Goal: Communication & Community: Answer question/provide support

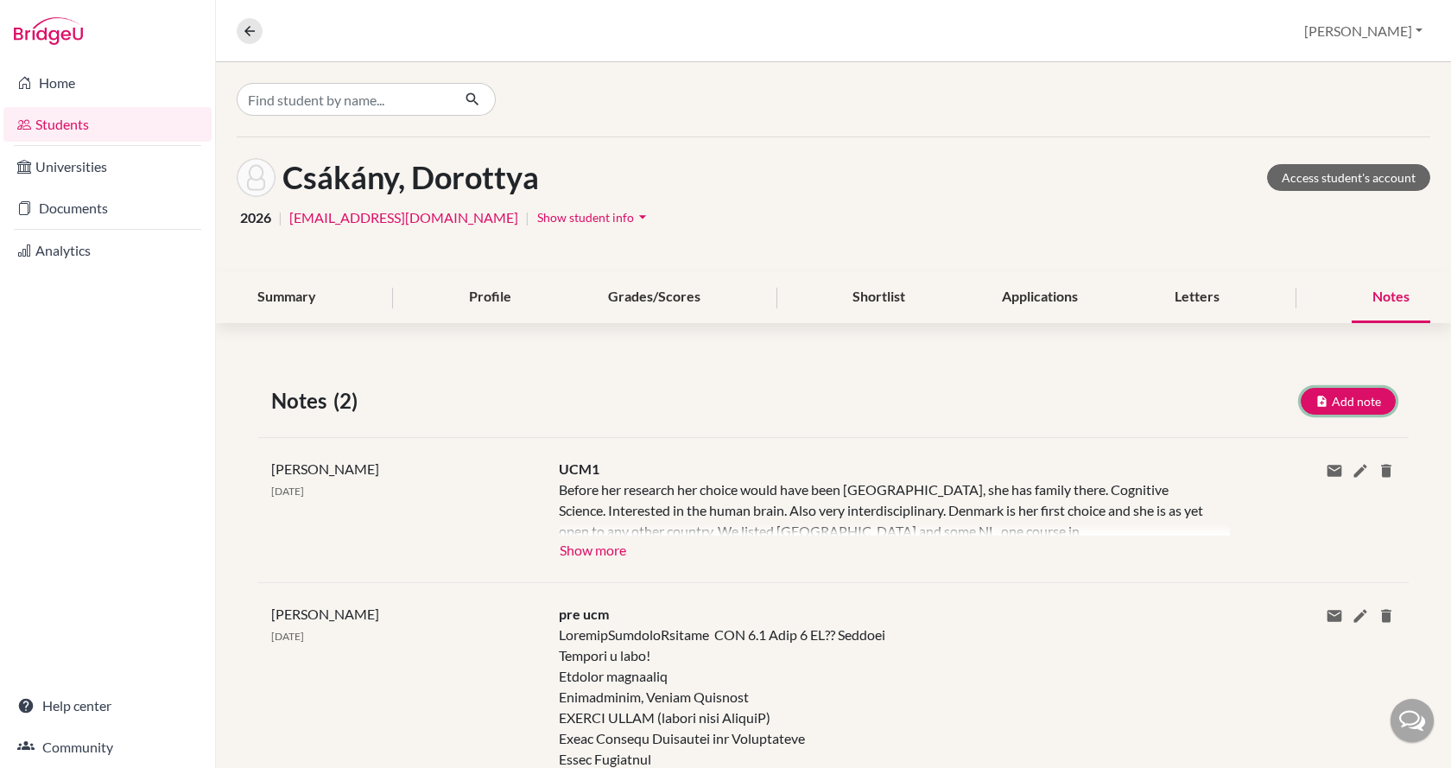
click at [1363, 396] on button "Add note" at bounding box center [1347, 401] width 95 height 27
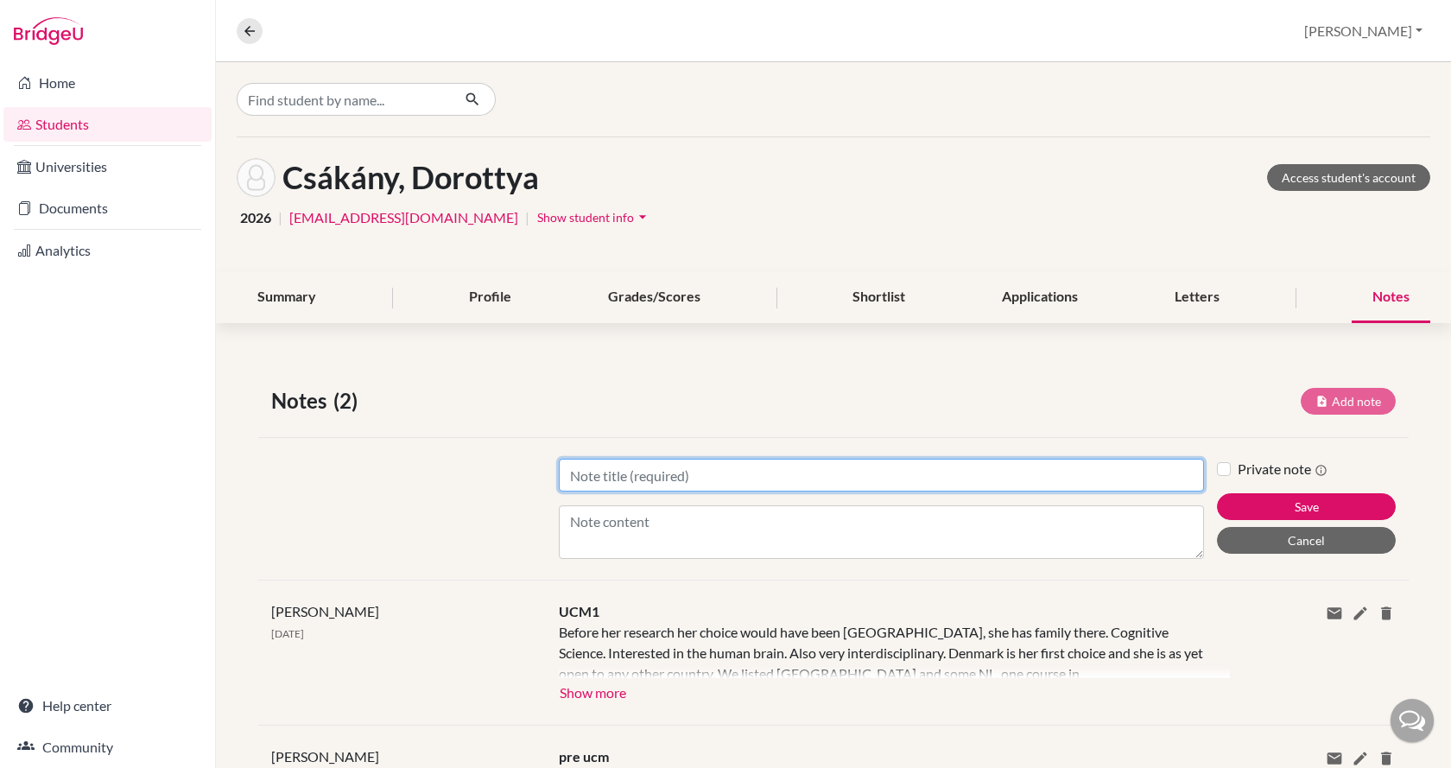
click at [896, 473] on input "Title" at bounding box center [881, 475] width 645 height 33
type input "UCM2"
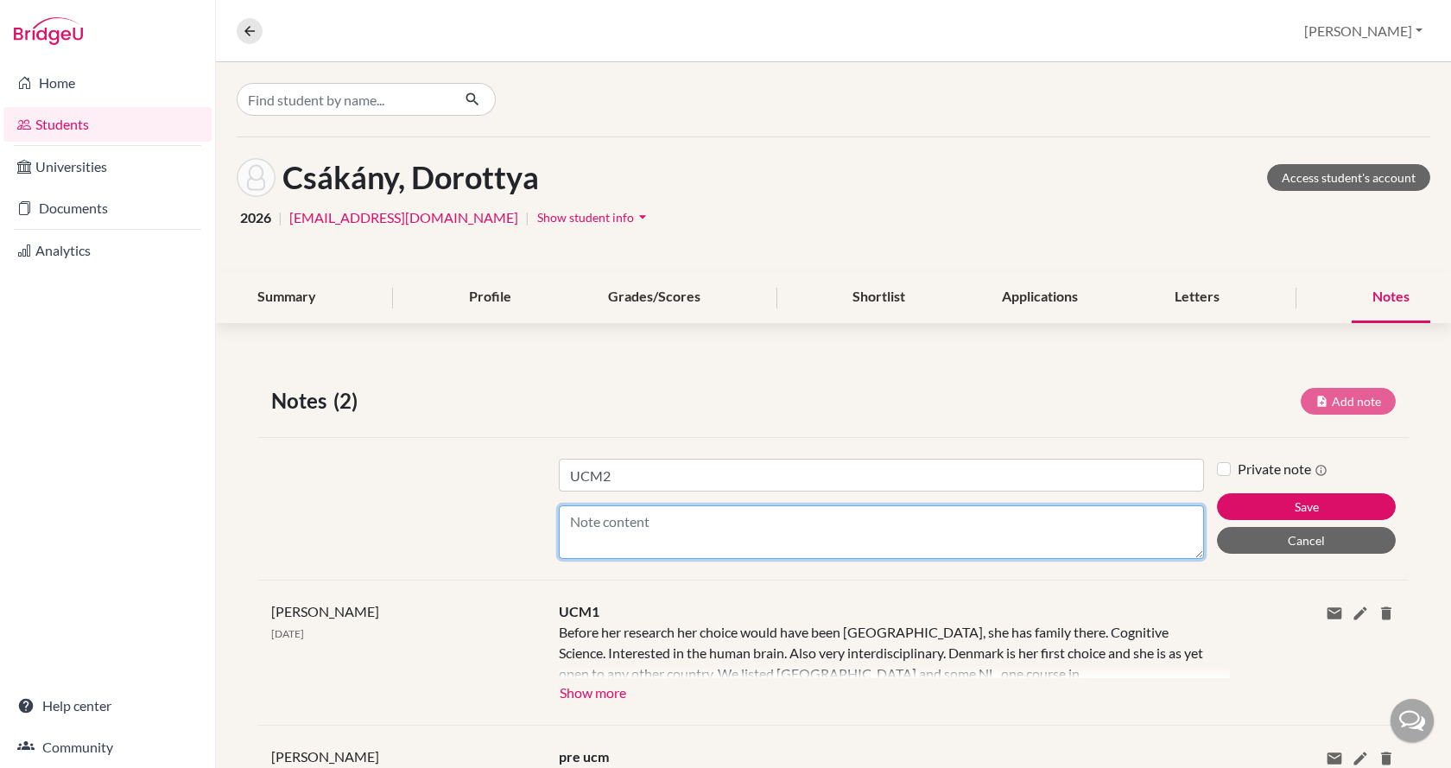
click at [615, 528] on textarea "Content" at bounding box center [881, 532] width 645 height 54
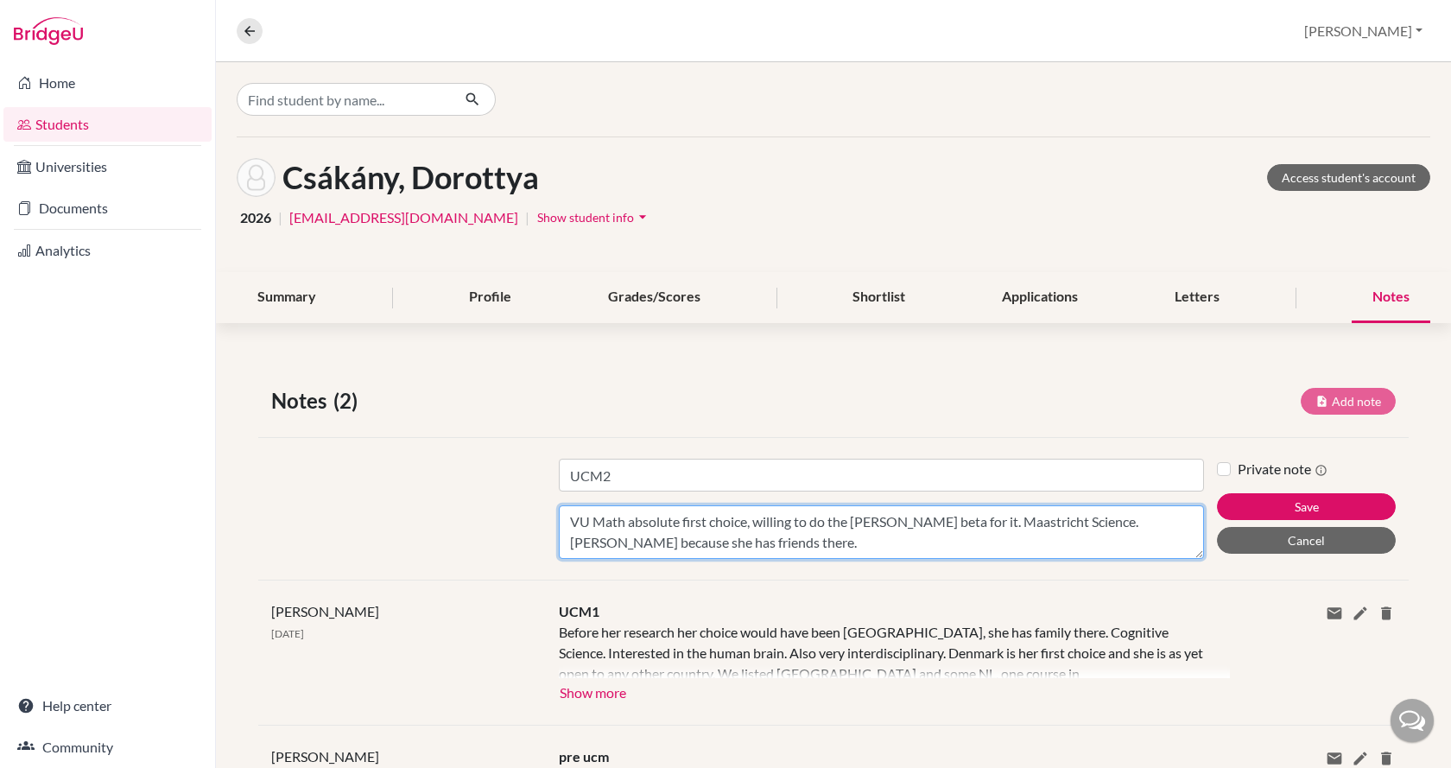
click at [796, 548] on textarea "VU Math absolute first choice, willing to do the [PERSON_NAME] beta for it. Maa…" at bounding box center [881, 532] width 645 height 54
click at [798, 542] on textarea "VU Math absolute first choice, willing to do the [PERSON_NAME] beta for it. Maa…" at bounding box center [881, 532] width 645 height 54
click at [750, 542] on textarea "VU Math absolute first choice, willing to do the [PERSON_NAME] beta for it. Maa…" at bounding box center [881, 532] width 645 height 54
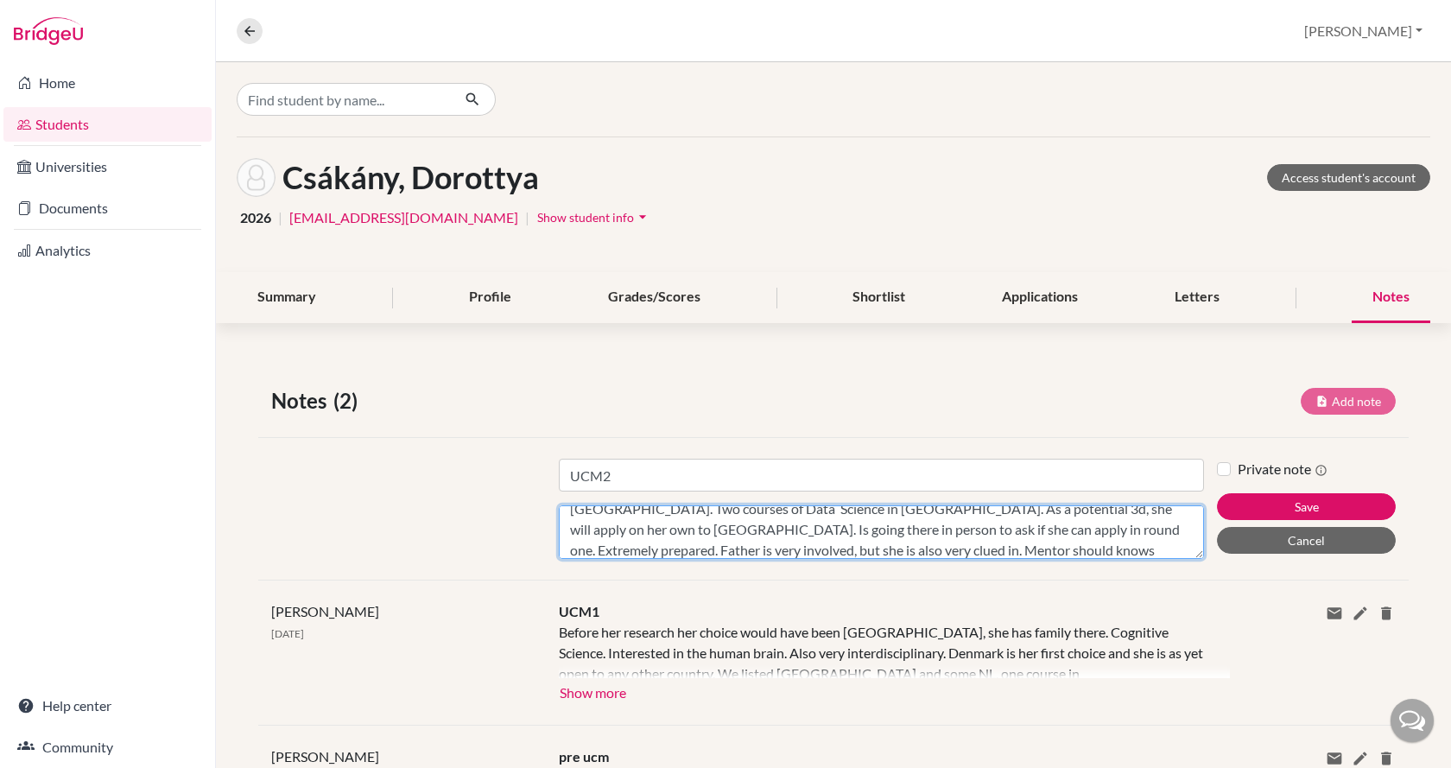
scroll to position [75, 0]
type textarea "VU Math absolute first choice, willing to do the [PERSON_NAME] beta for it. Maa…"
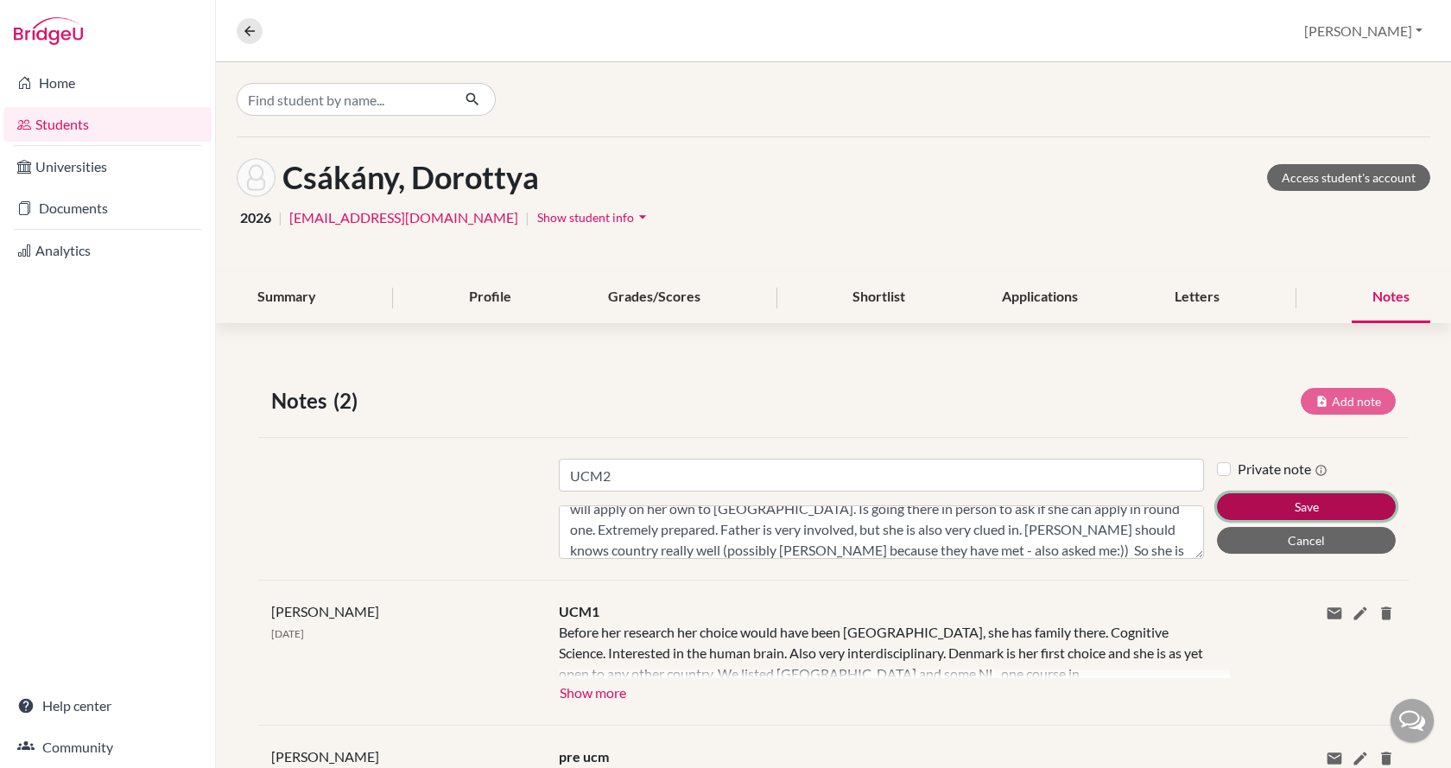
click at [1233, 508] on button "Save" at bounding box center [1306, 506] width 179 height 27
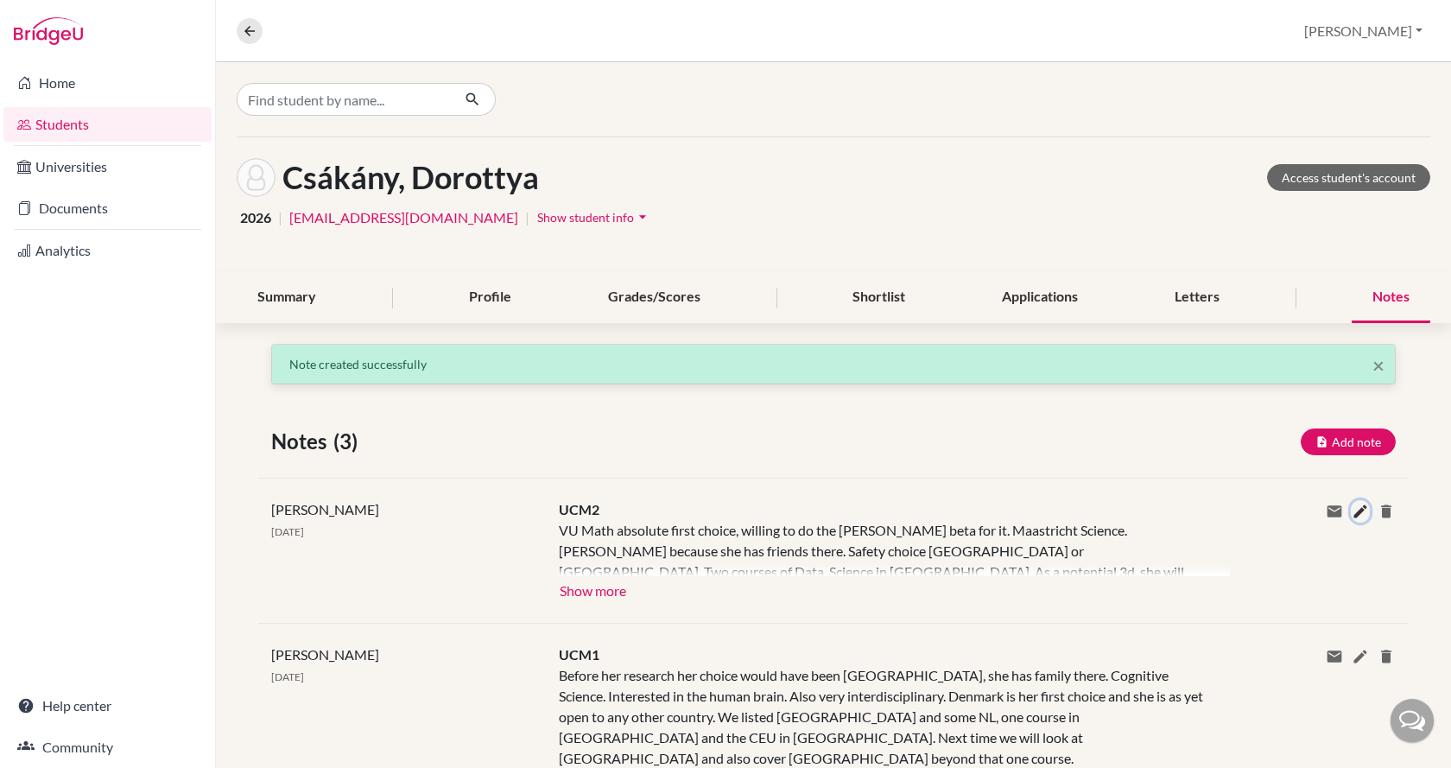
click at [1351, 508] on icon at bounding box center [1359, 511] width 17 height 17
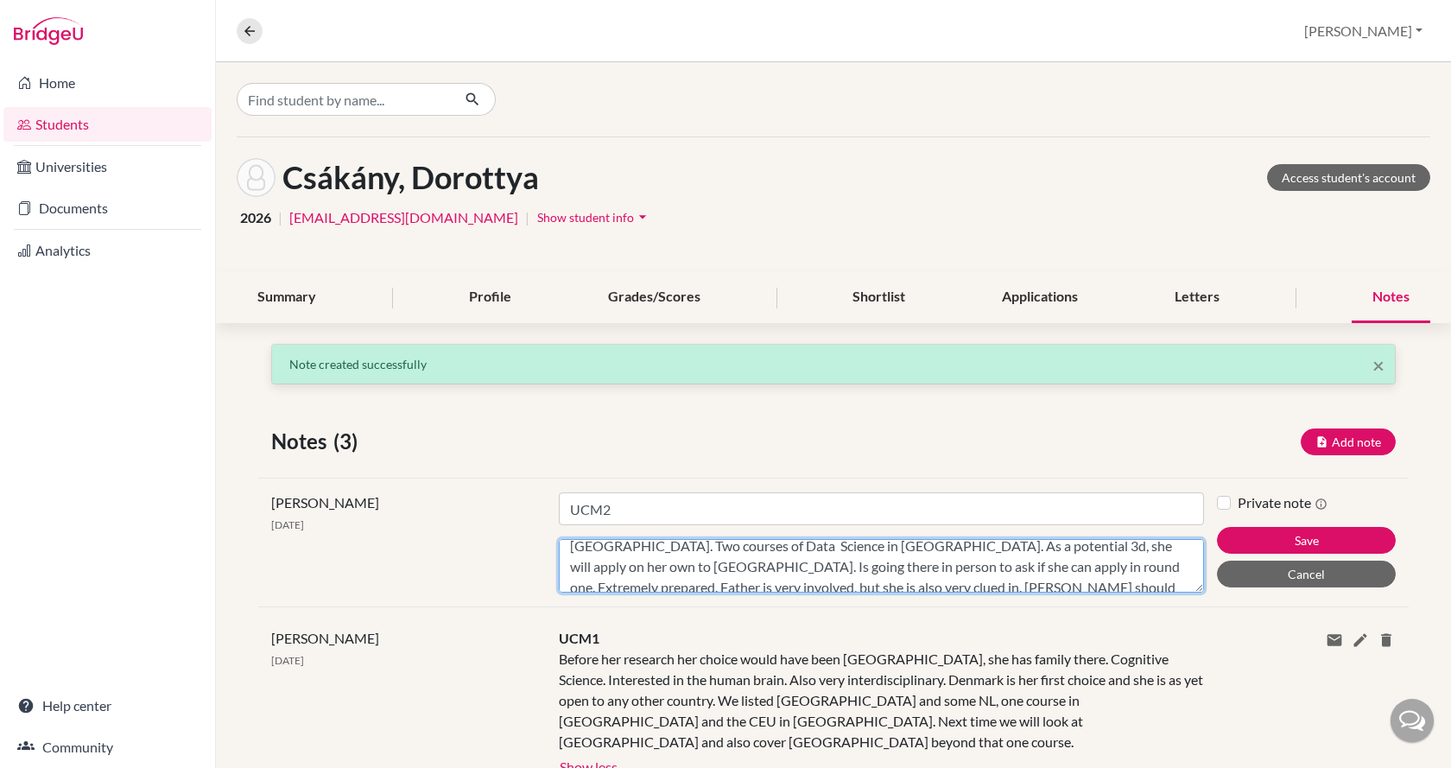
scroll to position [83, 0]
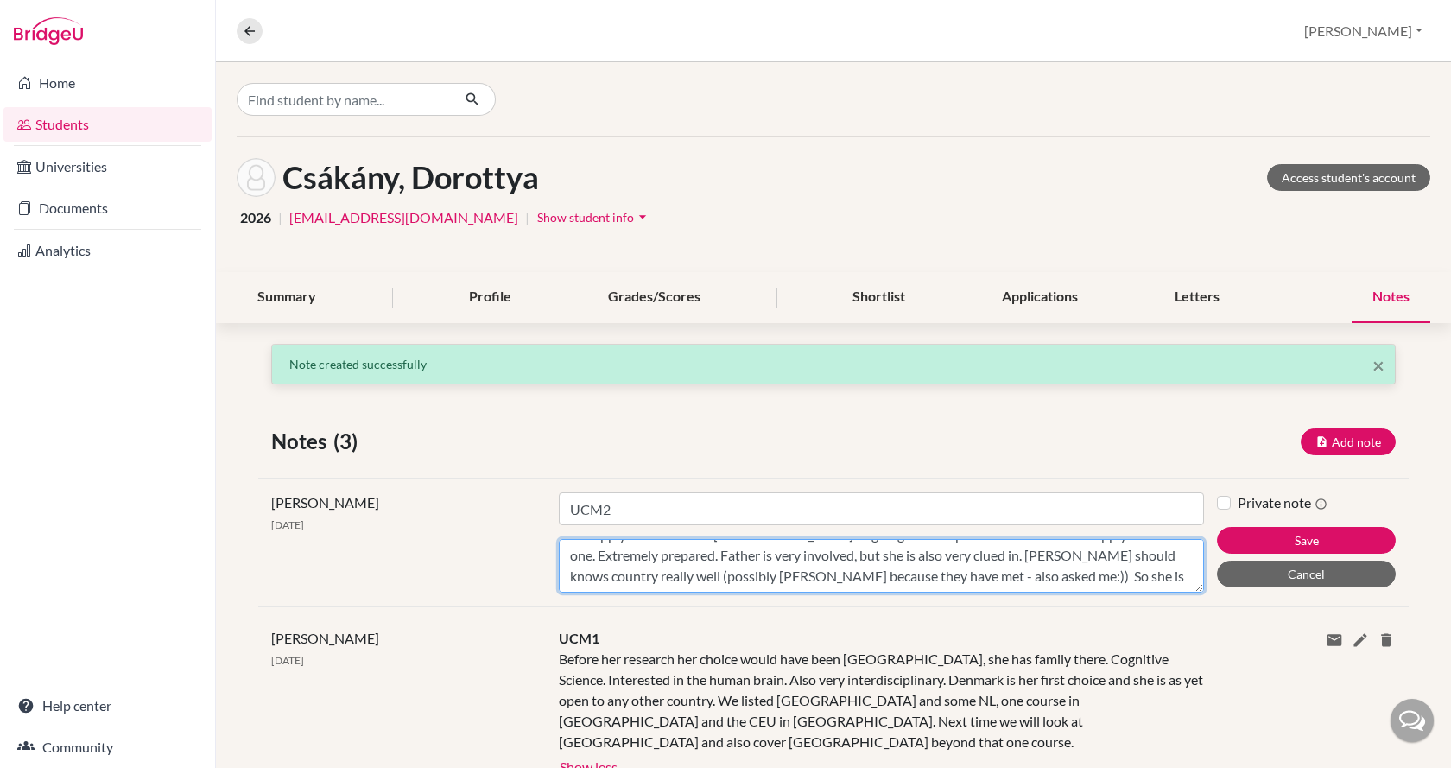
drag, startPoint x: 568, startPoint y: 549, endPoint x: 977, endPoint y: 594, distance: 411.8
click at [977, 594] on div "[PERSON_NAME] [DATE] Title UCM2 Content VU Math absolute first choice, willing …" at bounding box center [833, 542] width 1150 height 129
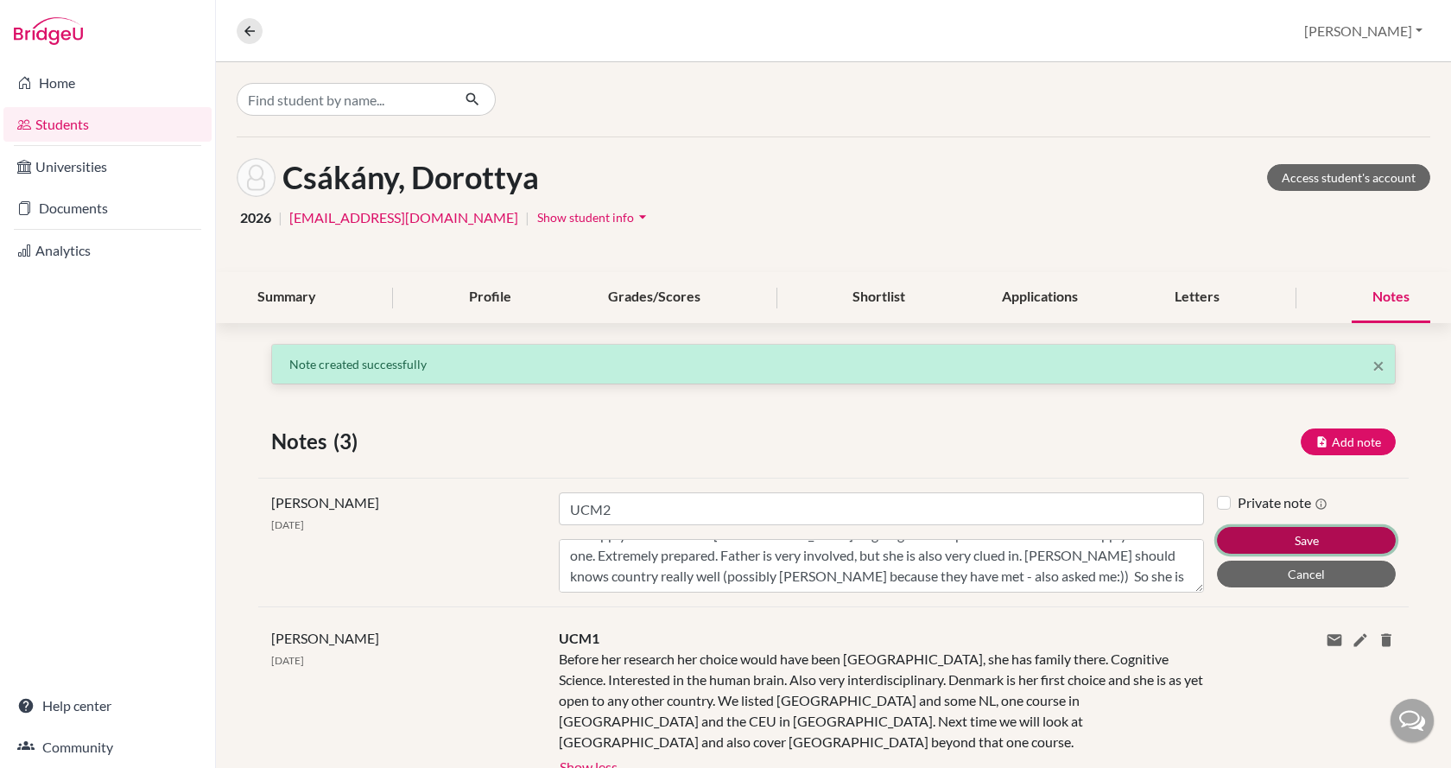
click at [1262, 544] on button "Save" at bounding box center [1306, 540] width 179 height 27
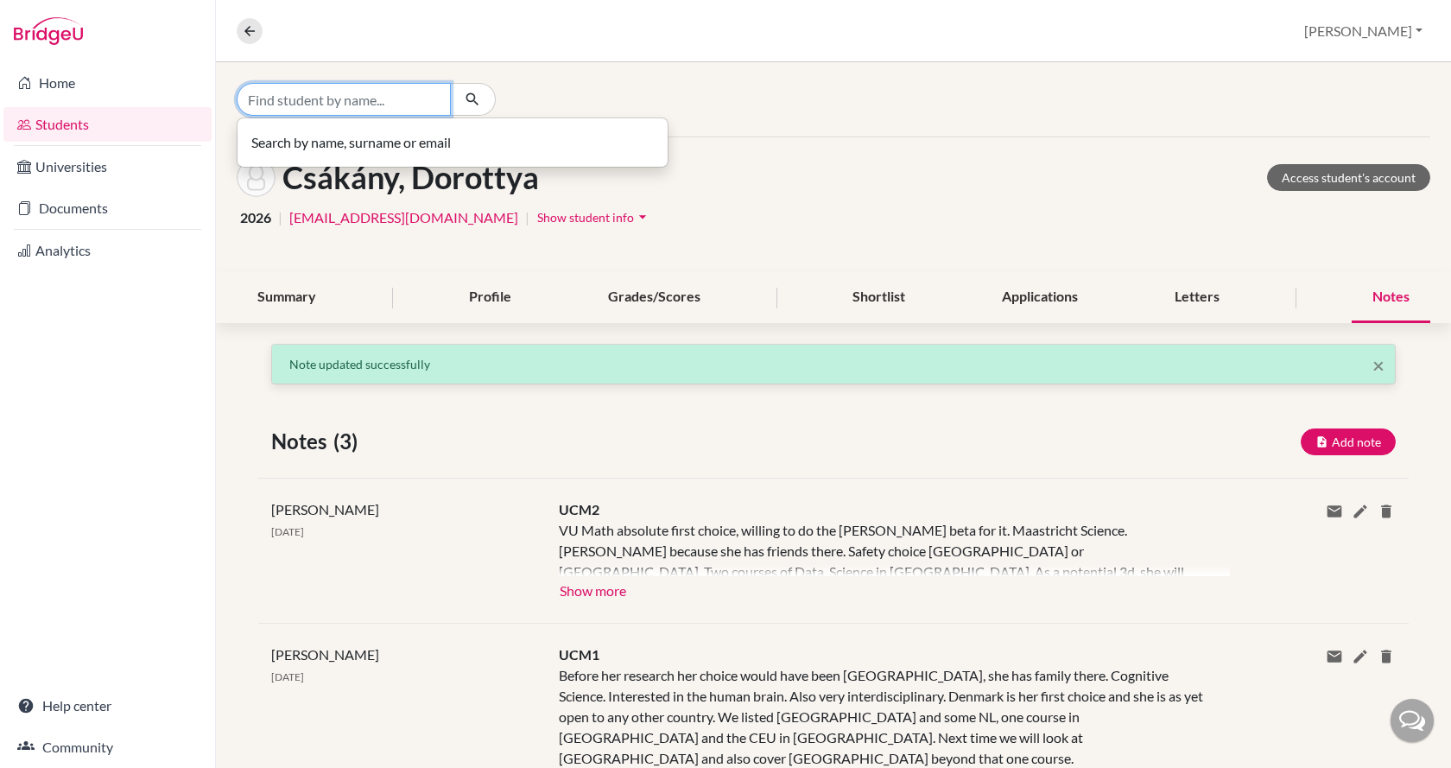
click at [350, 106] on input "Find student by name..." at bounding box center [344, 99] width 214 height 33
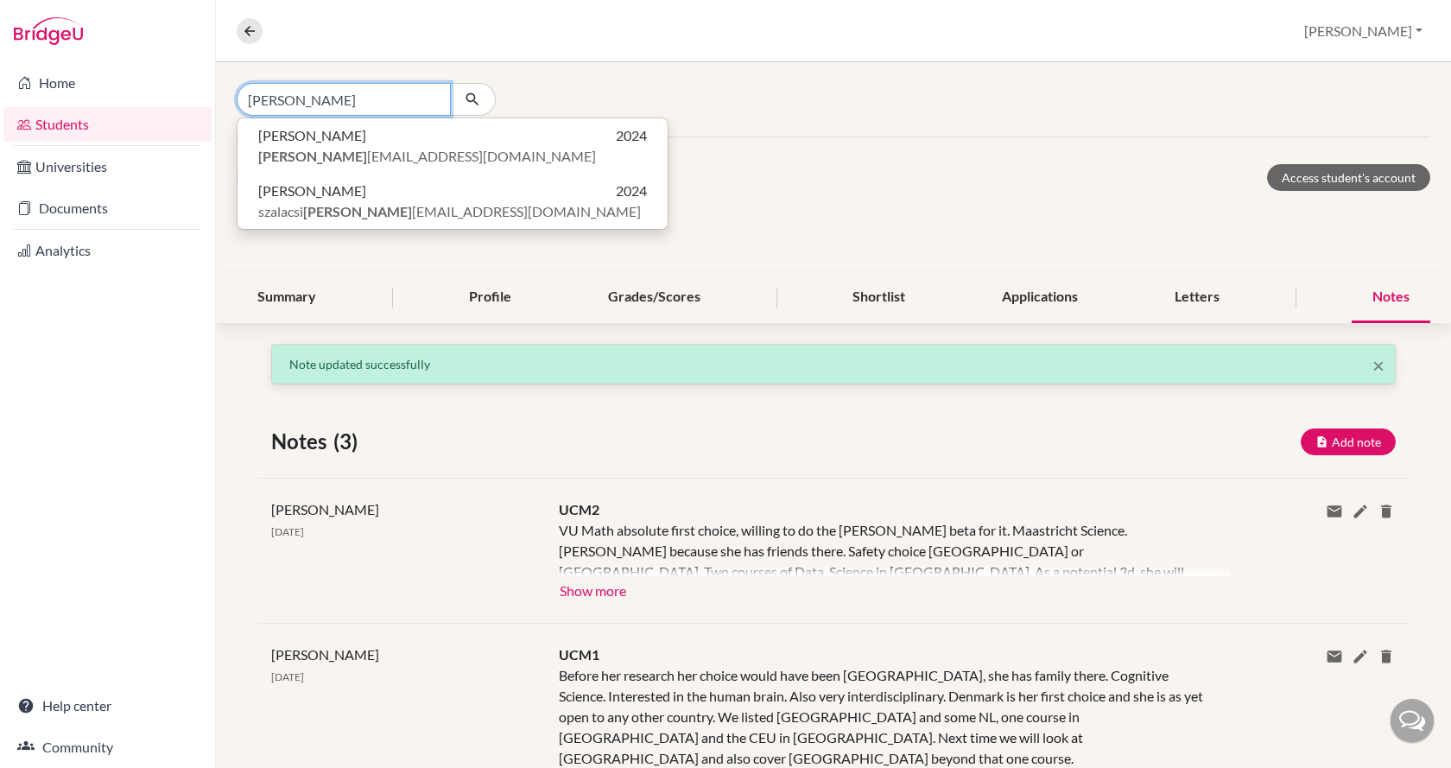
type input "[PERSON_NAME]"
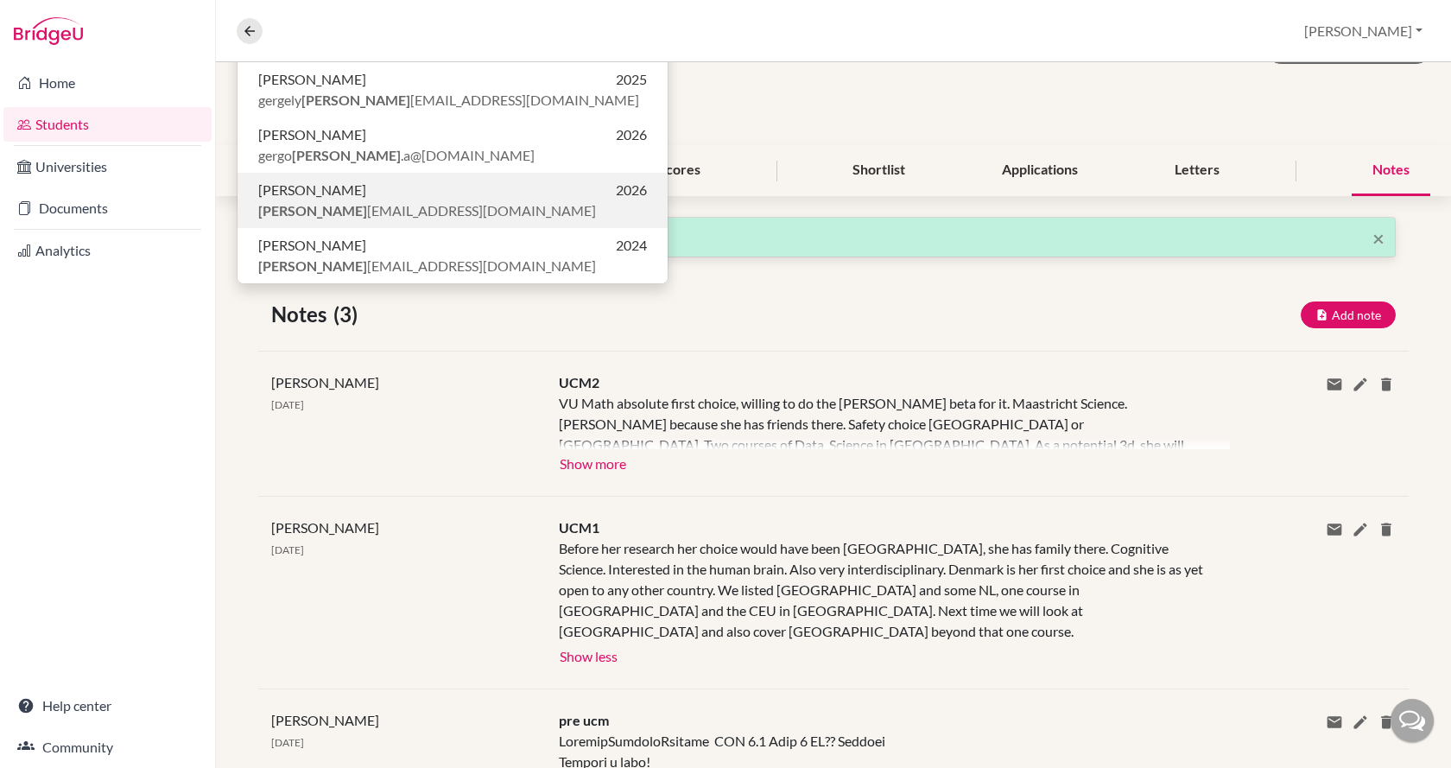
scroll to position [86, 0]
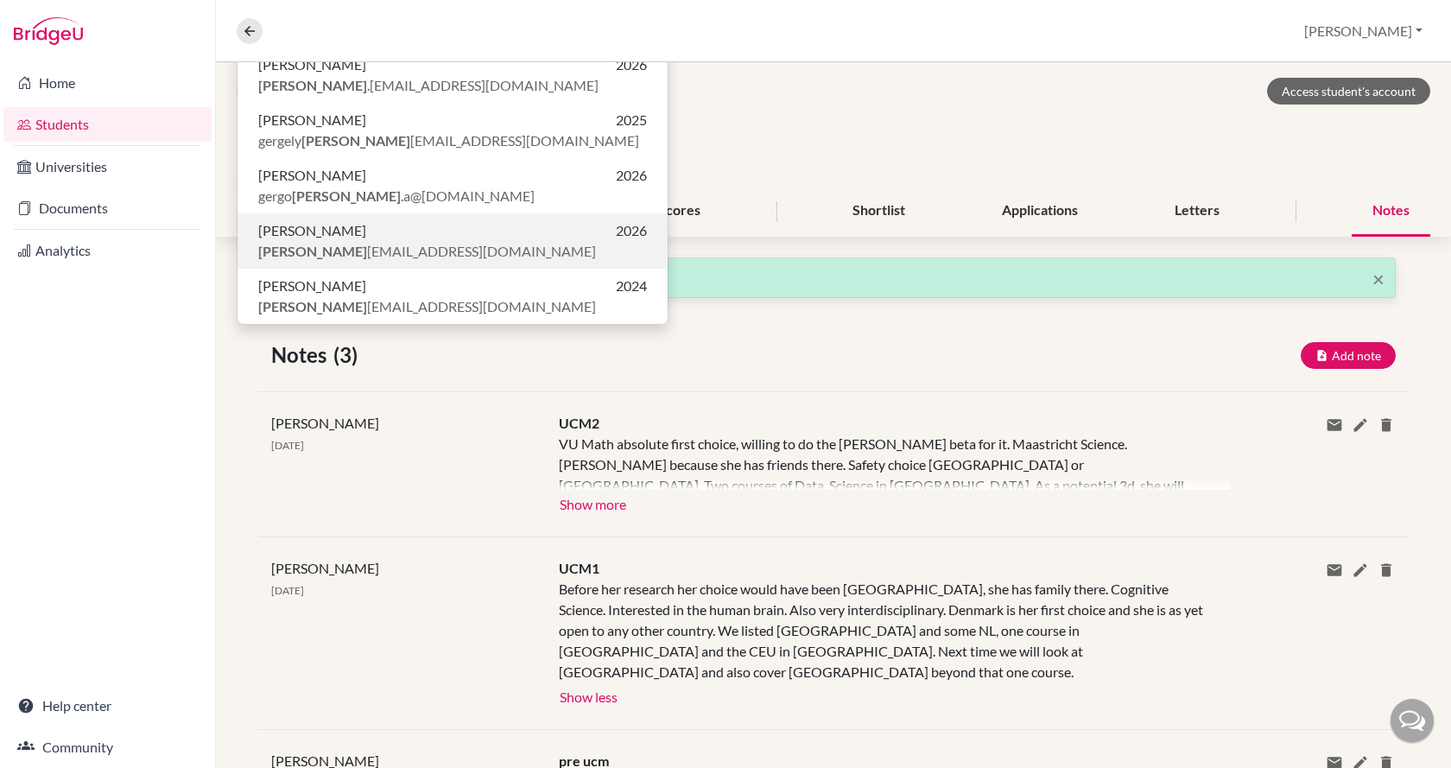
click at [359, 226] on p "[PERSON_NAME] 2026" at bounding box center [452, 230] width 389 height 21
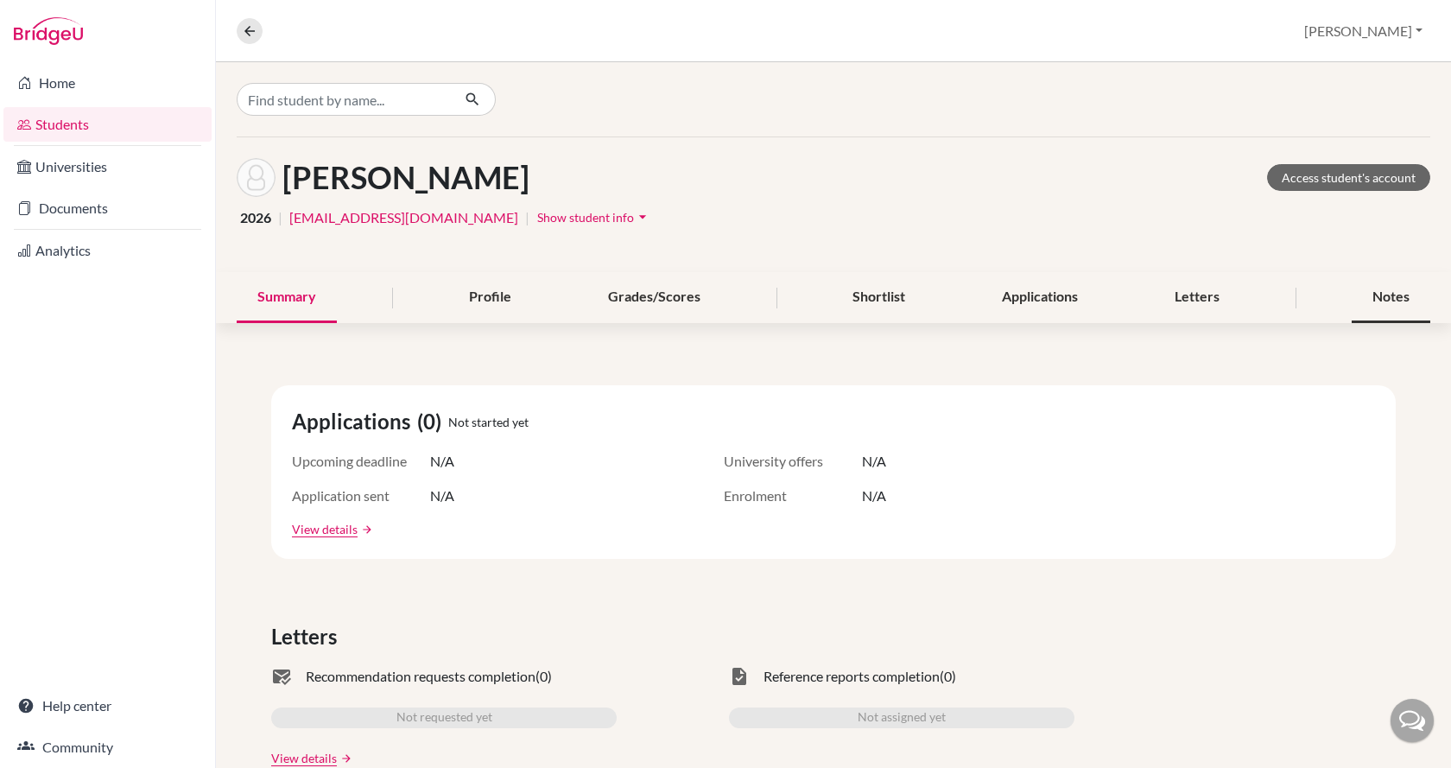
click at [1385, 301] on div "Notes" at bounding box center [1390, 297] width 79 height 51
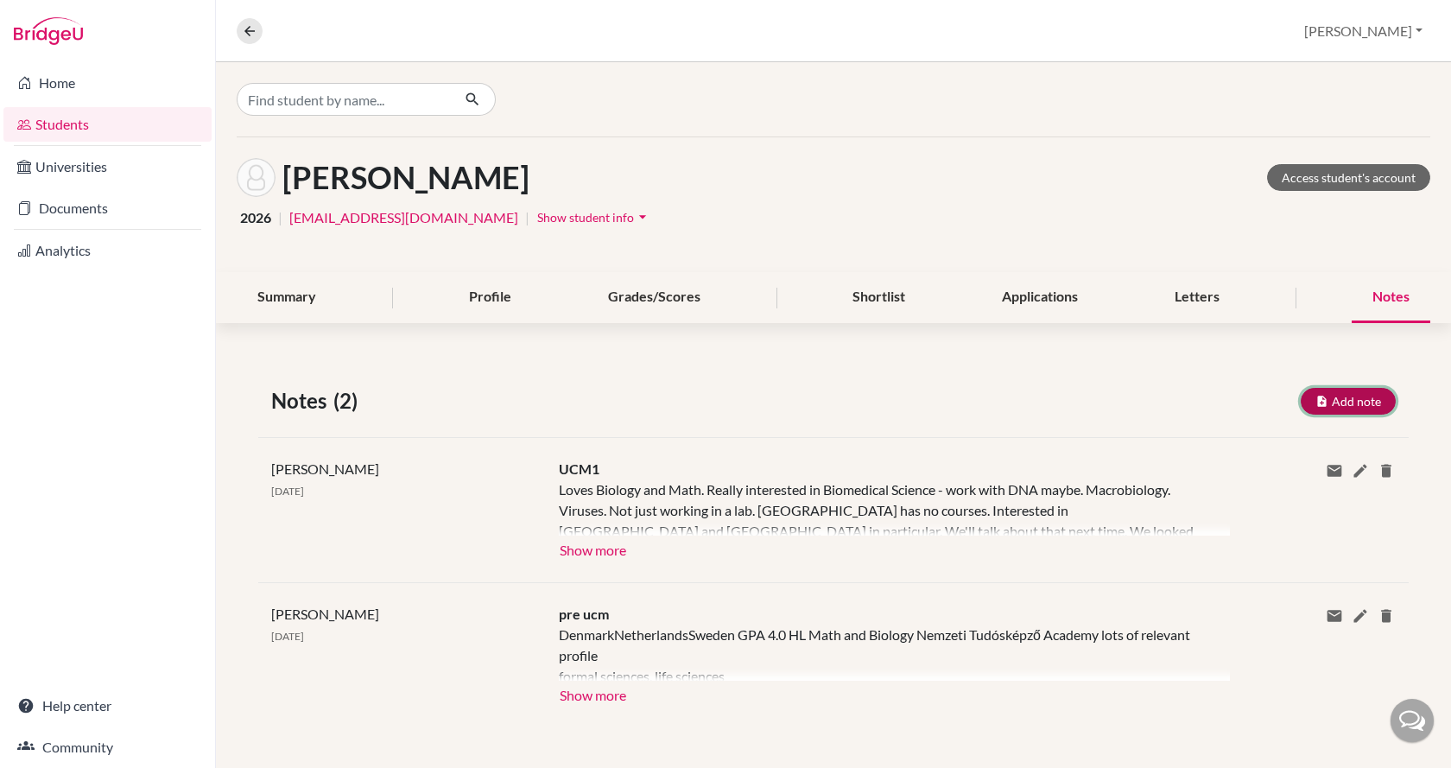
click at [1333, 405] on button "Add note" at bounding box center [1347, 401] width 95 height 27
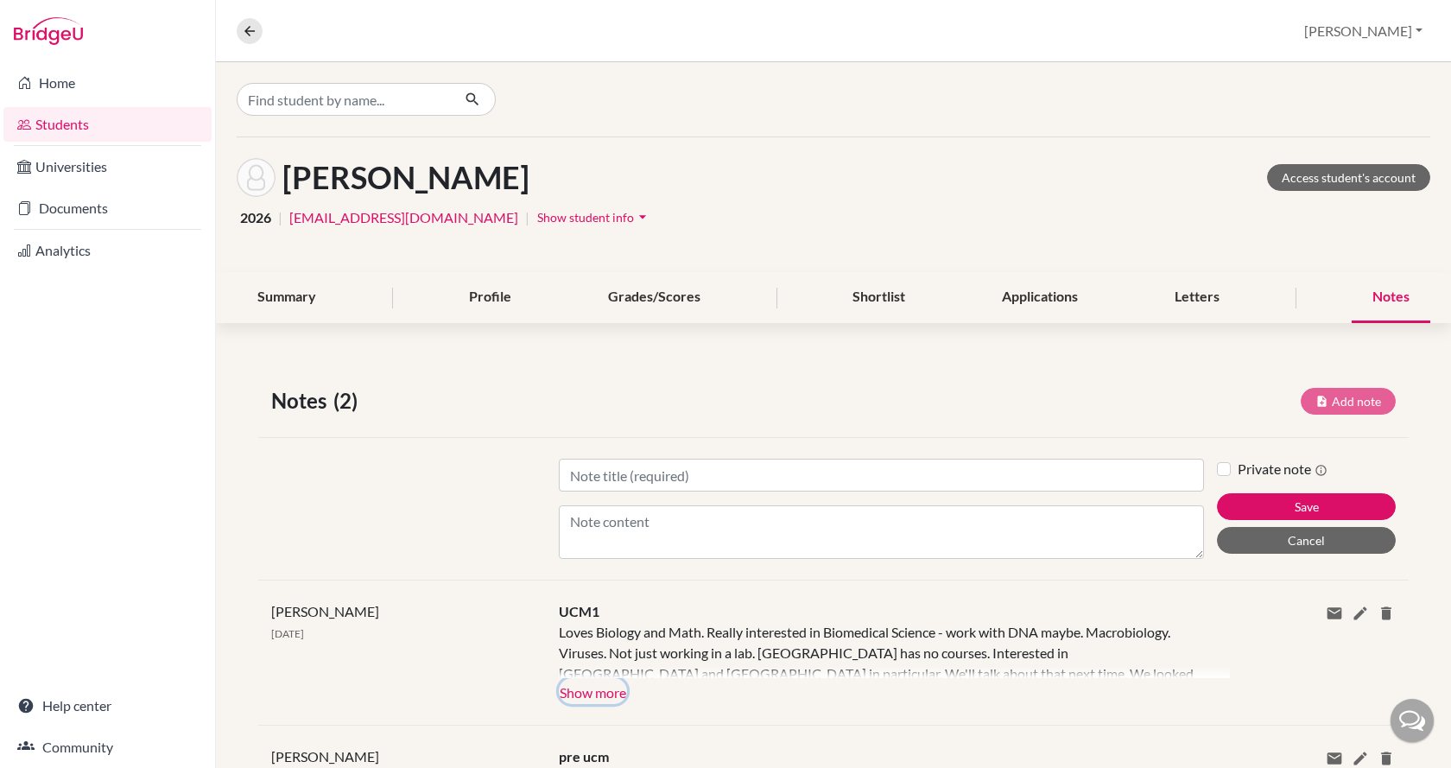
click at [598, 692] on button "Show more" at bounding box center [593, 691] width 68 height 26
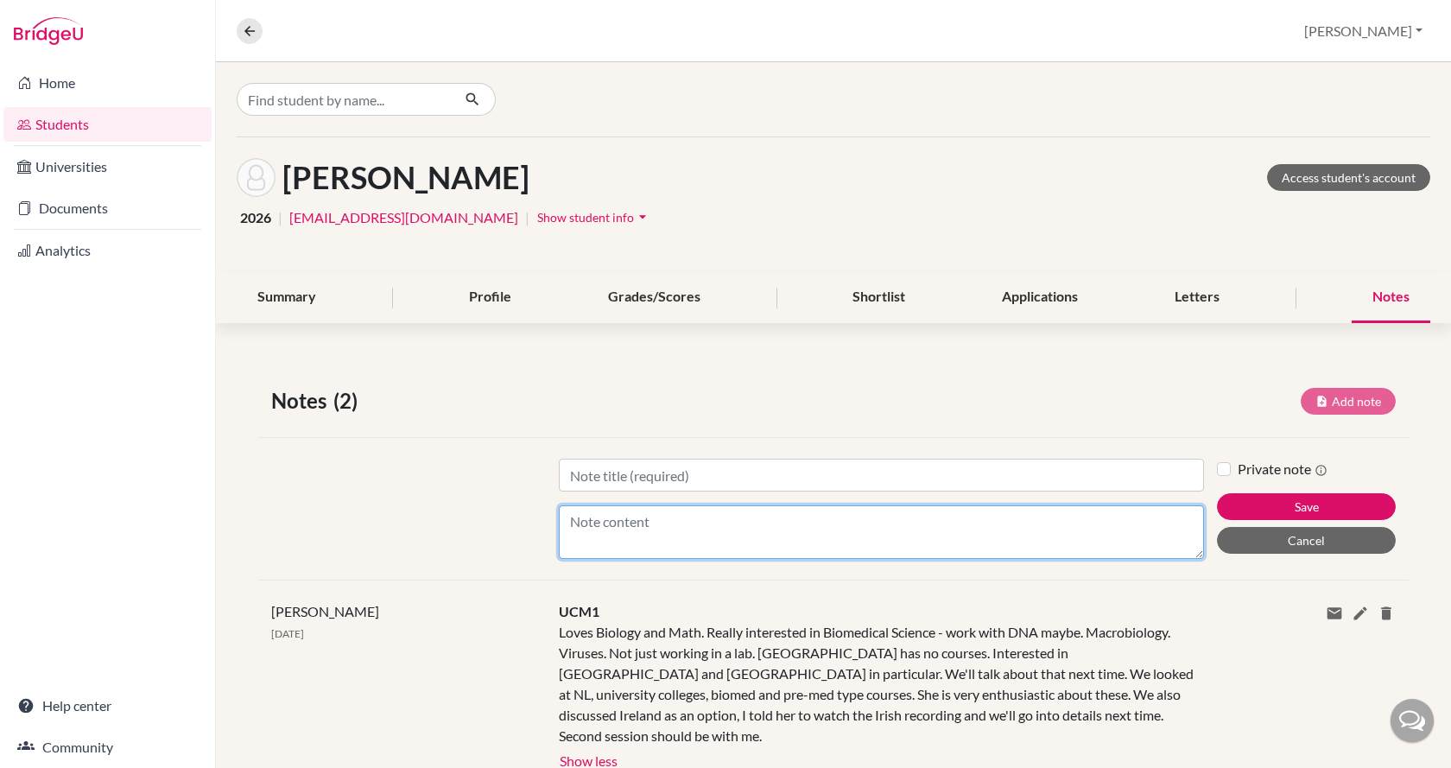
click at [689, 519] on textarea "Content" at bounding box center [881, 532] width 645 height 54
paste textarea "VU Math absolute first choice, willing to do the [PERSON_NAME] beta for it. Maa…"
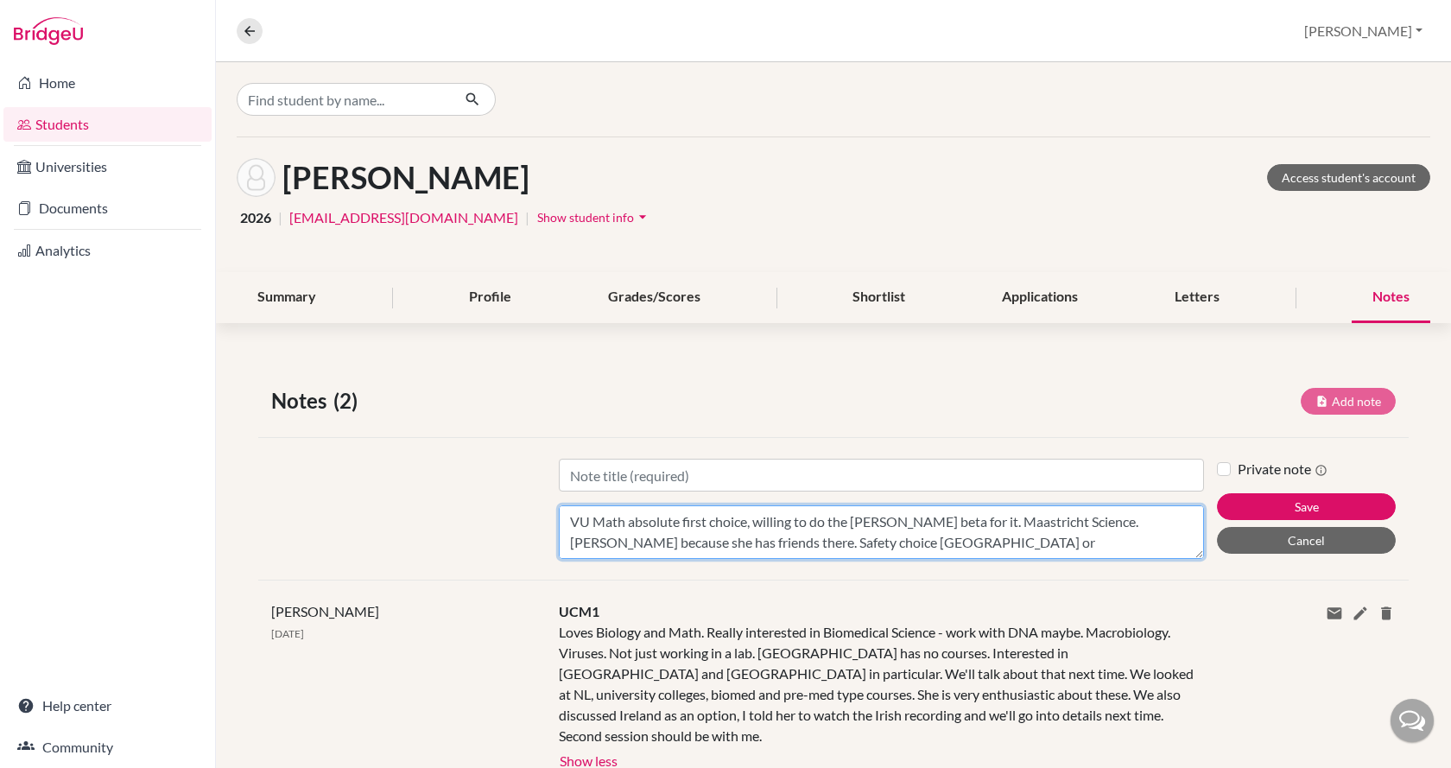
scroll to position [75, 0]
type textarea "VU Math absolute first choice, willing to do the [PERSON_NAME] beta for it. Maa…"
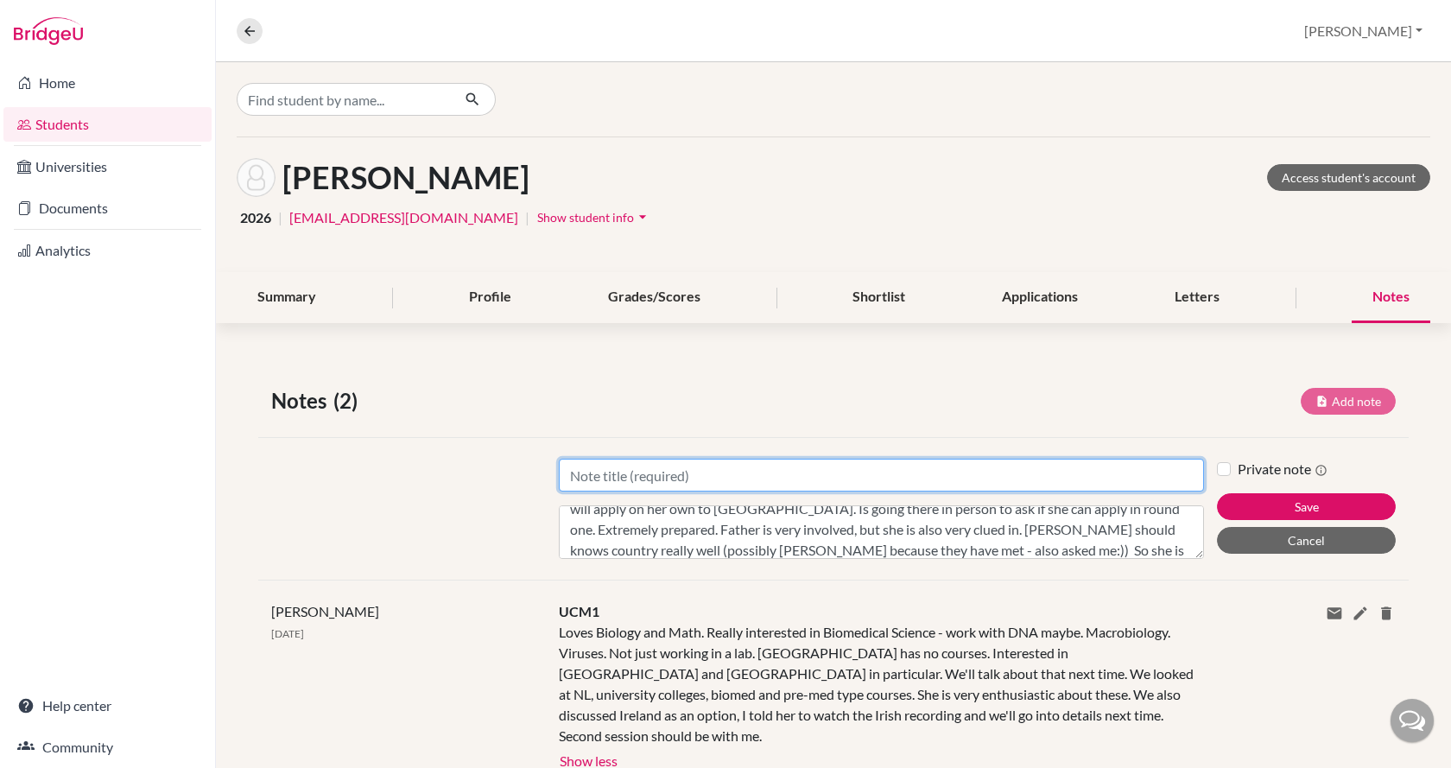
click at [679, 472] on input "Title" at bounding box center [881, 475] width 645 height 33
type input "UCM2"
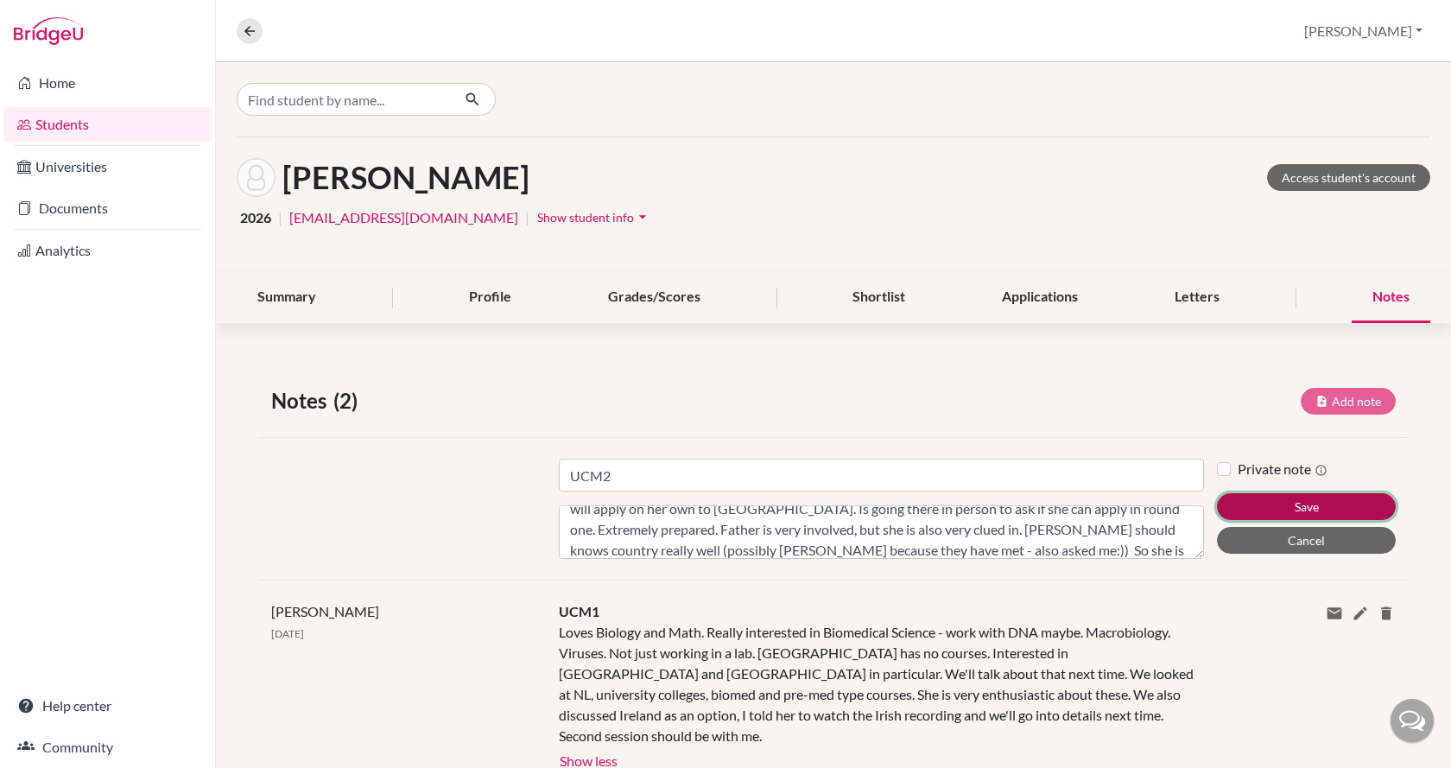
click at [1233, 502] on button "Save" at bounding box center [1306, 506] width 179 height 27
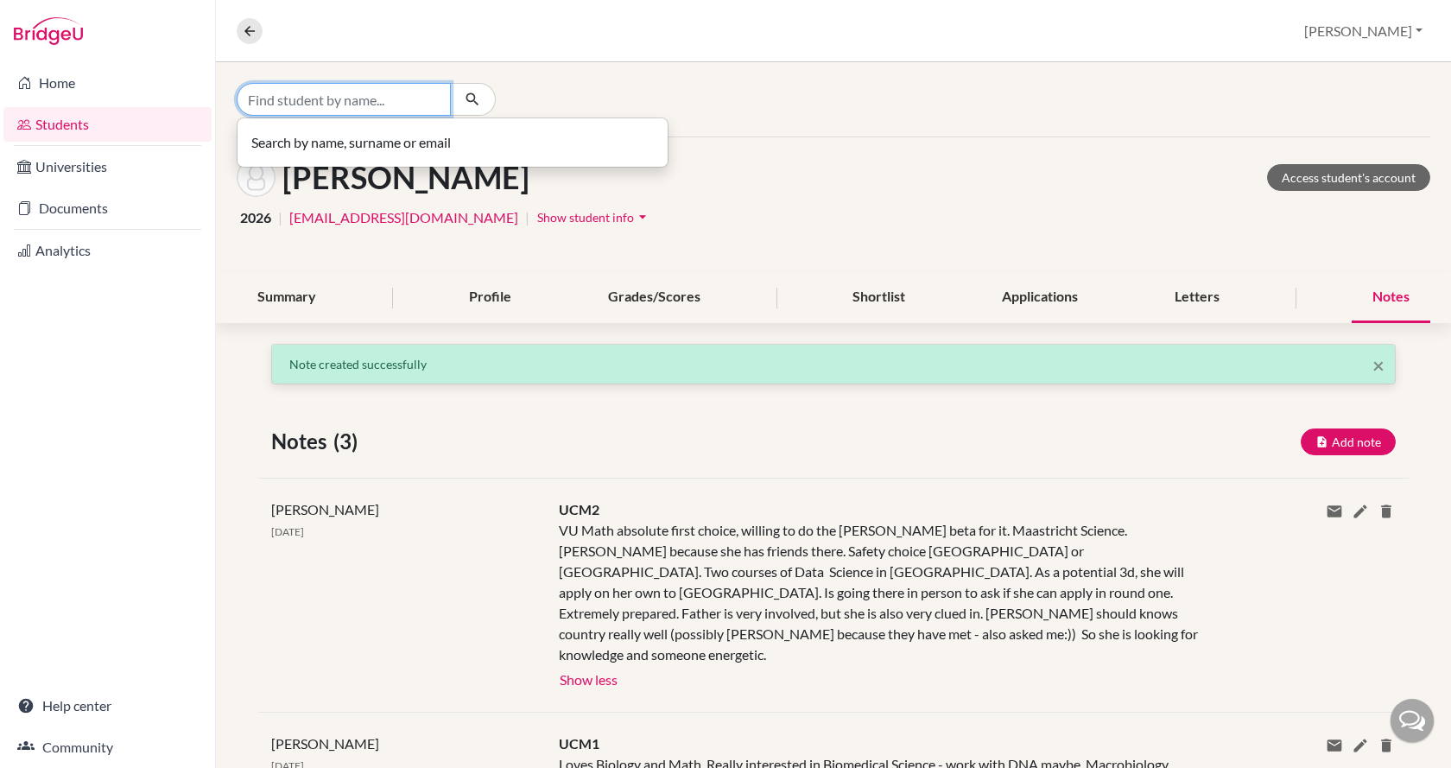
click at [356, 99] on input "Find student by name..." at bounding box center [344, 99] width 214 height 33
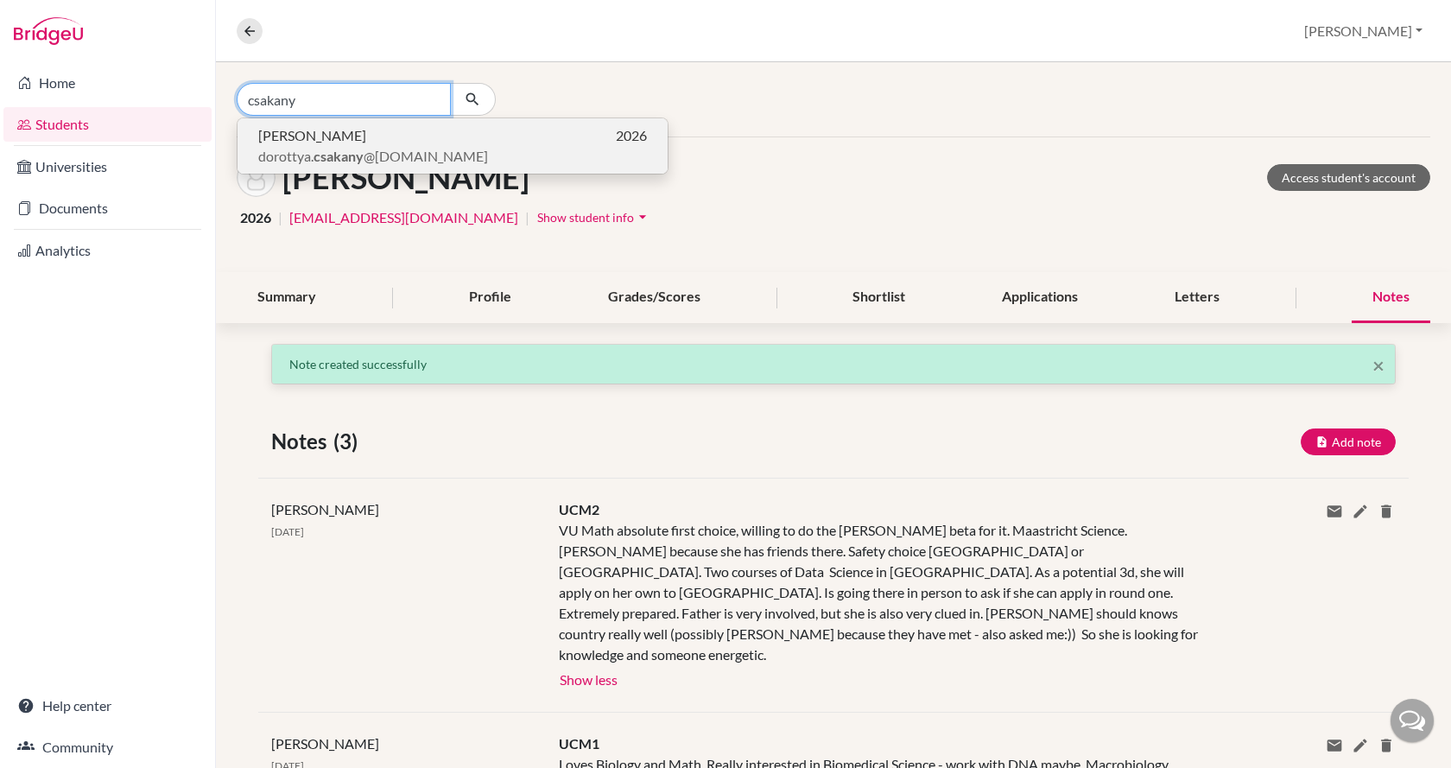
type input "csakany"
click at [364, 141] on span "[PERSON_NAME]" at bounding box center [312, 135] width 108 height 21
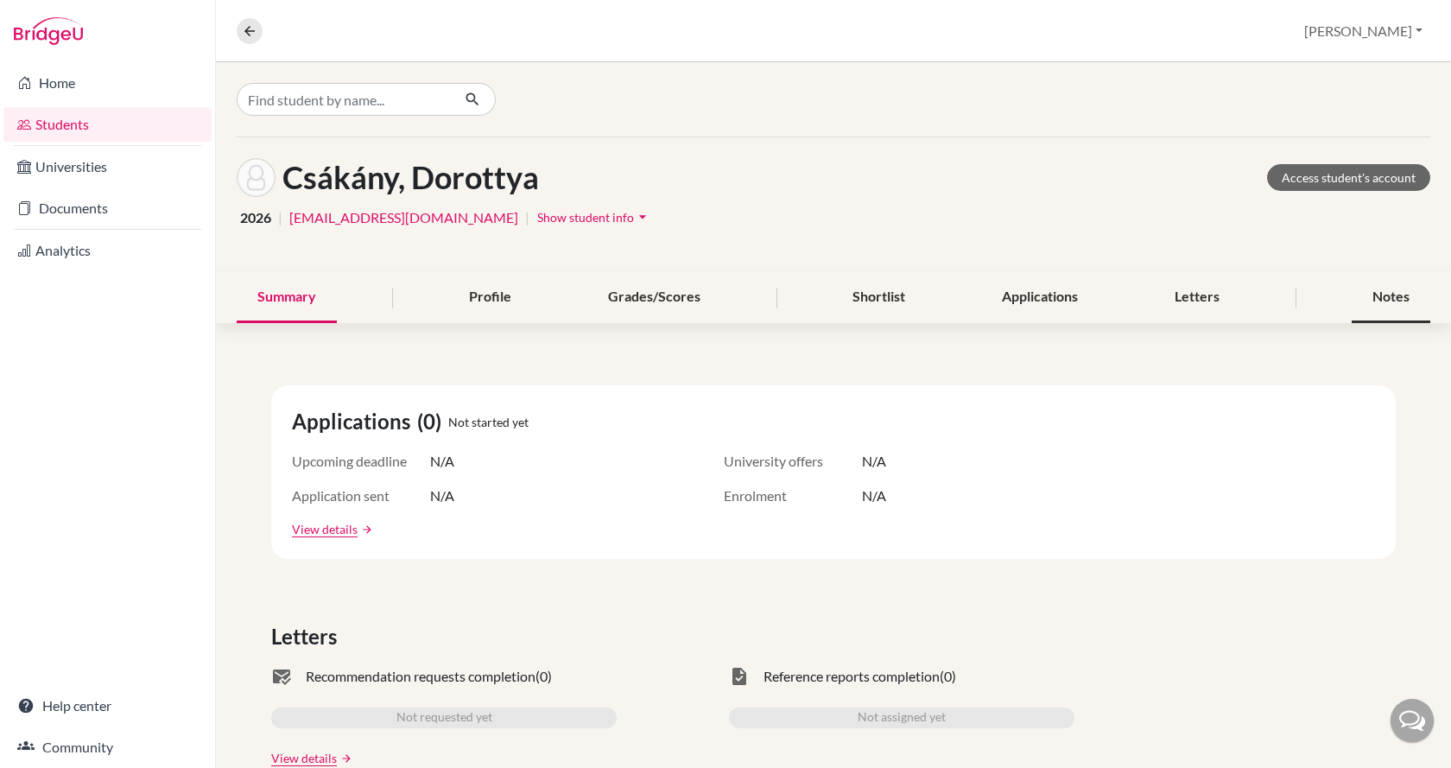
click at [1377, 305] on div "Notes" at bounding box center [1390, 297] width 79 height 51
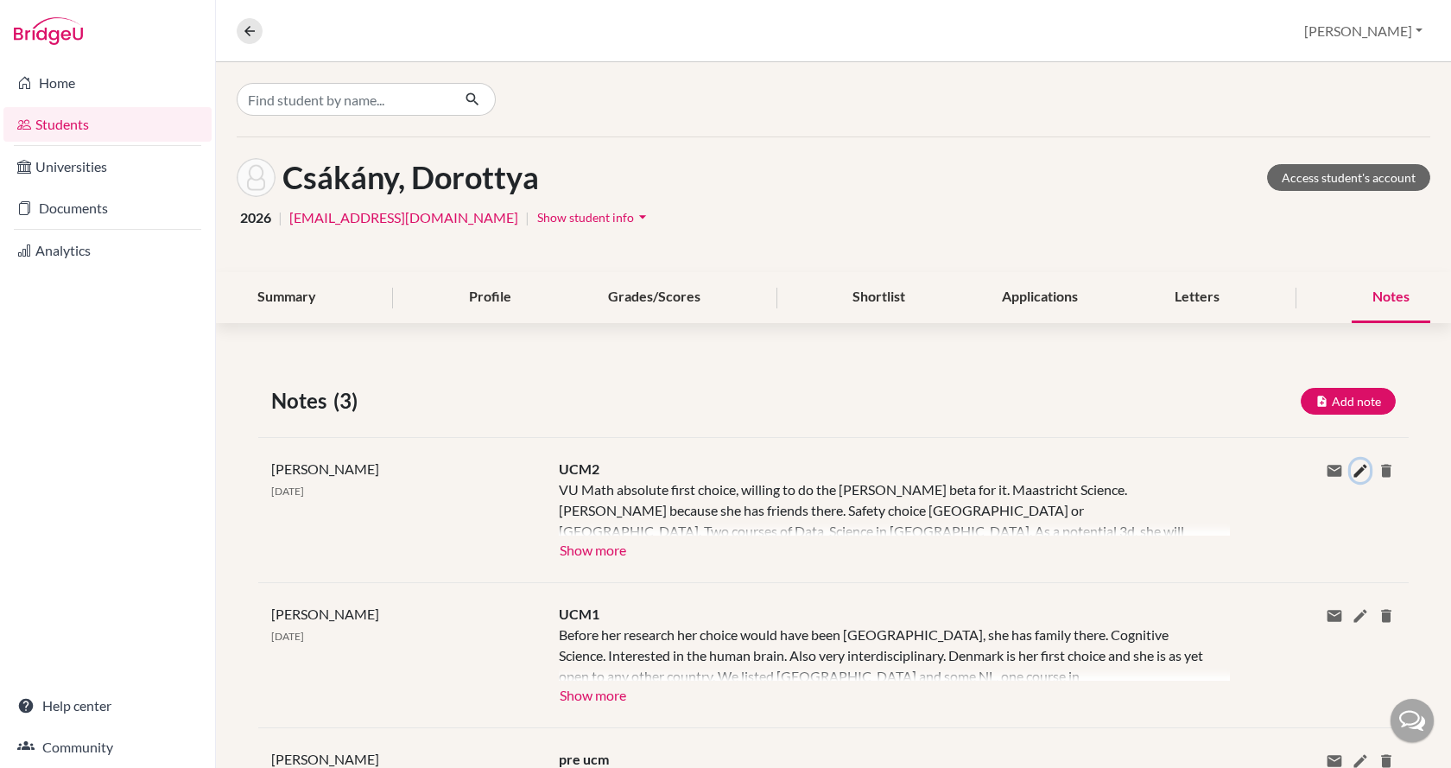
click at [1351, 472] on icon at bounding box center [1359, 470] width 17 height 17
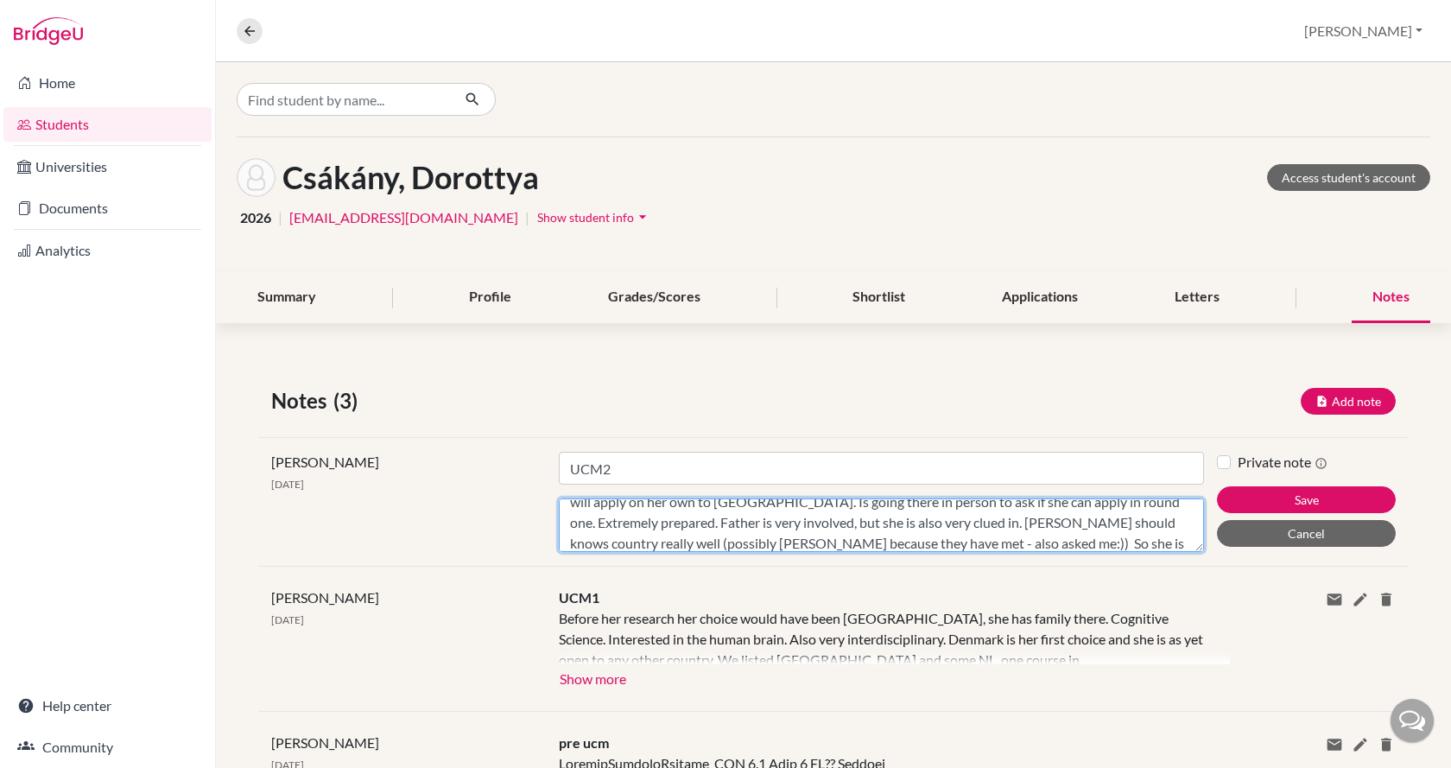
scroll to position [83, 0]
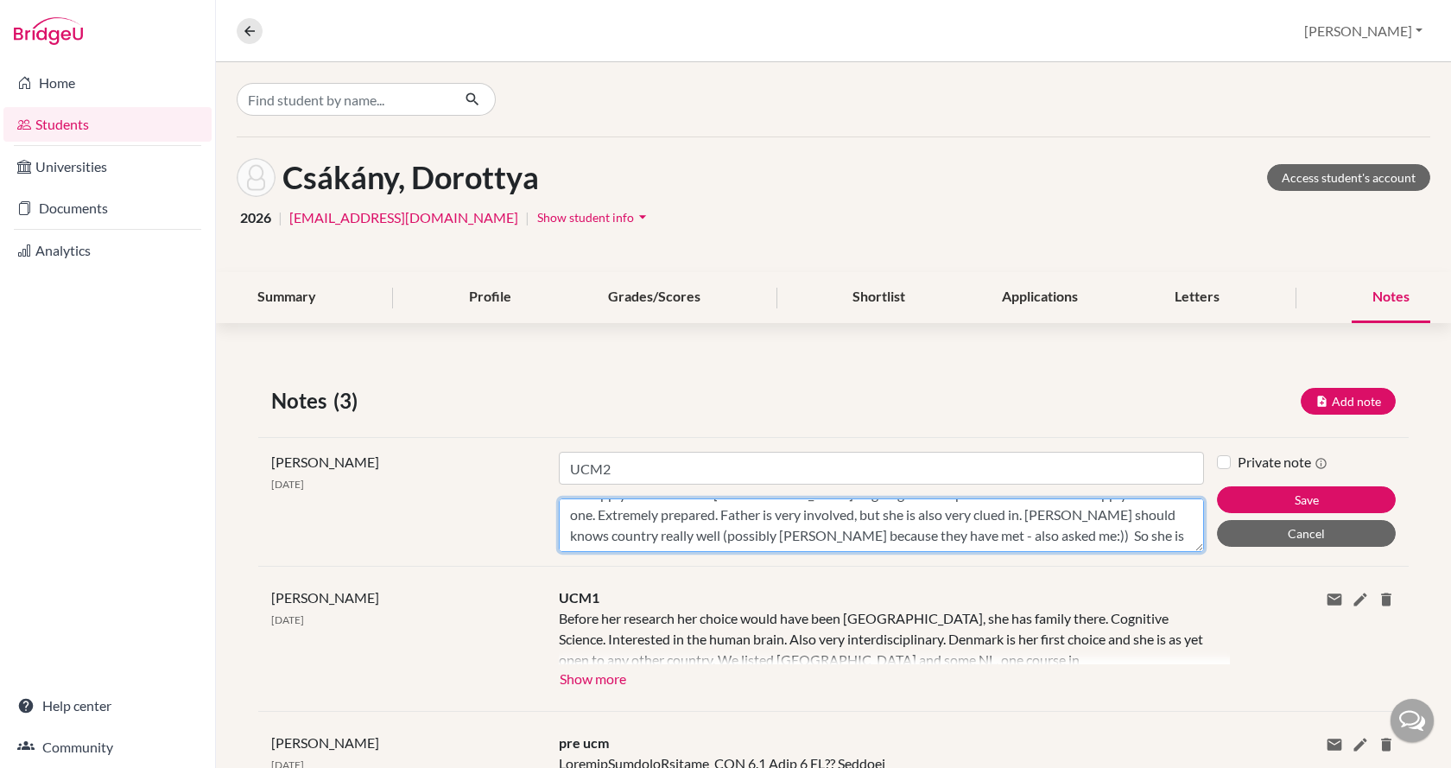
drag, startPoint x: 562, startPoint y: 509, endPoint x: 1081, endPoint y: 534, distance: 519.5
click at [1081, 534] on textarea "VU Math absolute first choice, willing to do the [PERSON_NAME] beta for it. Maa…" at bounding box center [881, 525] width 645 height 54
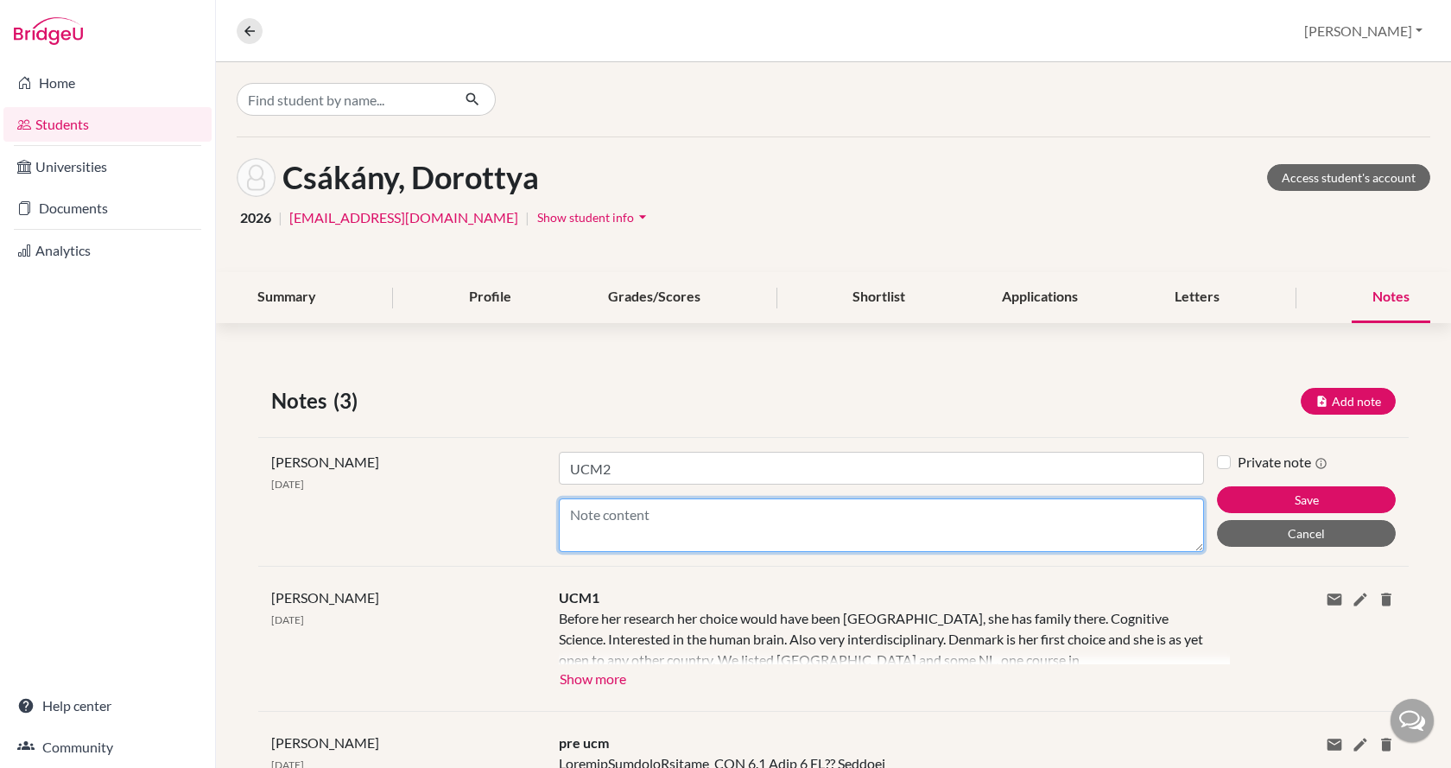
scroll to position [0, 0]
click at [746, 516] on textarea "Aarhus is still the dream, done a lot of research on it." at bounding box center [881, 525] width 645 height 54
click at [903, 509] on textarea "Aarhus is still the dream, did a lot of research on it." at bounding box center [881, 525] width 645 height 54
type textarea "Aarhus is still the dream, did a lot of research on it. In [GEOGRAPHIC_DATA]"
